Goal: Information Seeking & Learning: Learn about a topic

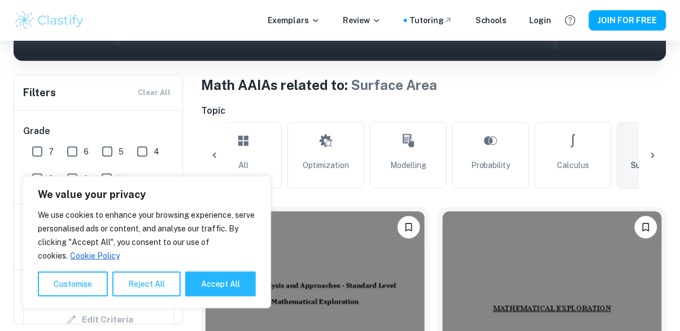
scroll to position [194, 0]
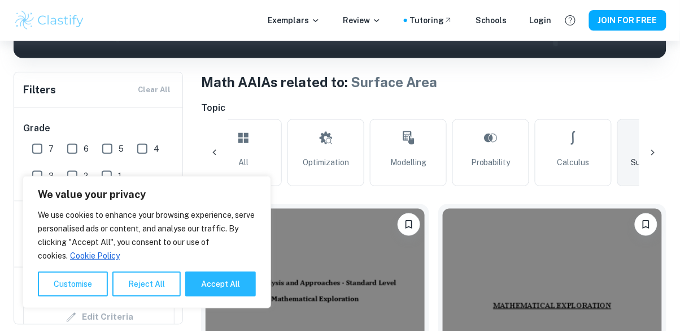
click at [213, 296] on button "Accept All" at bounding box center [220, 283] width 71 height 25
checkbox input "true"
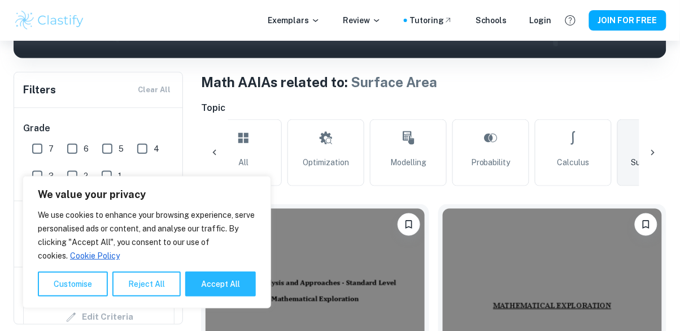
checkbox input "true"
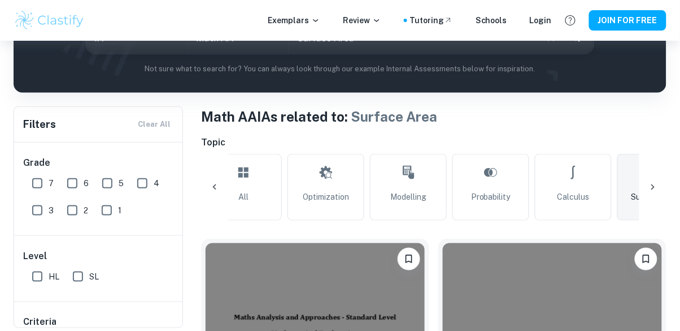
scroll to position [170, 0]
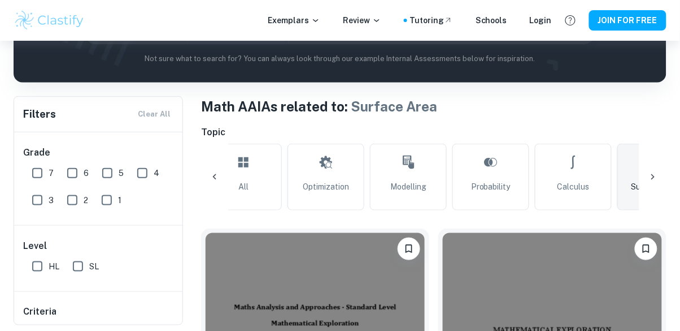
click at [75, 270] on input "SL" at bounding box center [78, 266] width 23 height 23
checkbox input "true"
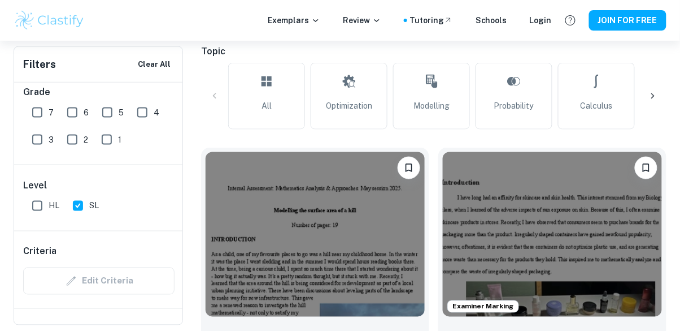
scroll to position [0, 0]
